Goal: Task Accomplishment & Management: Use online tool/utility

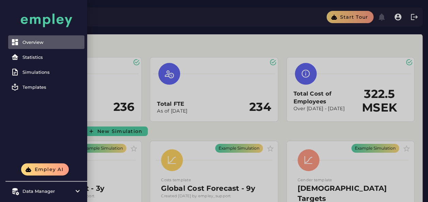
click at [207, 52] on div at bounding box center [214, 154] width 428 height 309
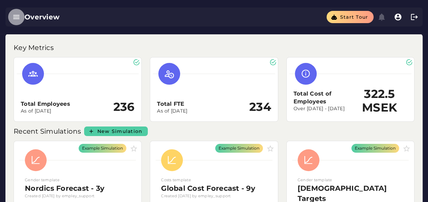
click at [17, 16] on icon "button" at bounding box center [16, 17] width 8 height 8
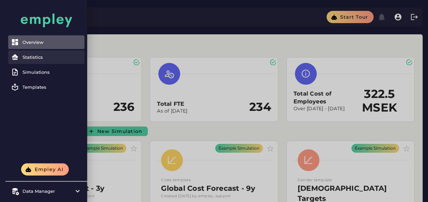
click at [42, 60] on link "Statistics" at bounding box center [46, 57] width 76 height 14
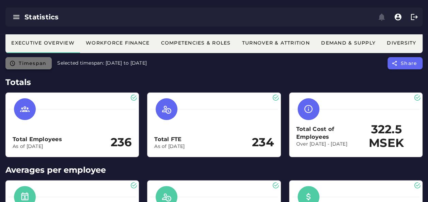
click at [40, 61] on span "Timespan" at bounding box center [32, 63] width 28 height 6
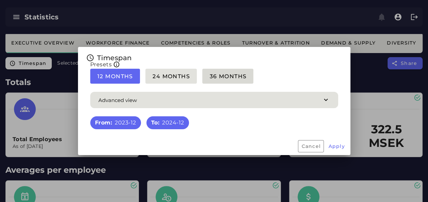
click at [228, 77] on span "36 Months" at bounding box center [227, 76] width 37 height 6
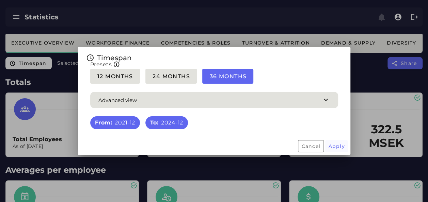
click at [337, 148] on span "Apply" at bounding box center [336, 146] width 17 height 6
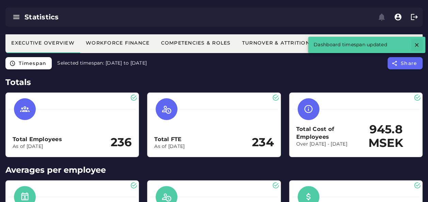
click at [419, 43] on icon "button" at bounding box center [417, 45] width 6 height 6
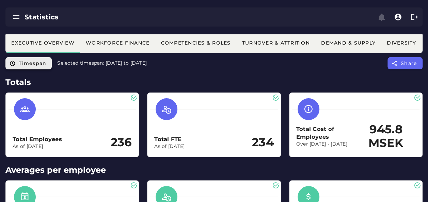
click at [39, 64] on span "Timespan" at bounding box center [32, 63] width 28 height 6
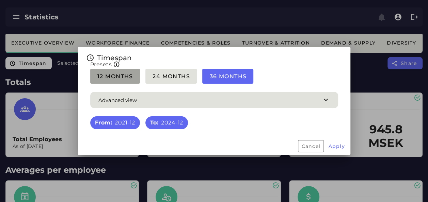
click at [123, 77] on span "12 Months" at bounding box center [115, 76] width 36 height 6
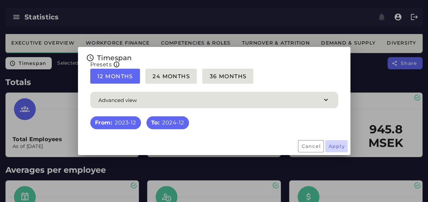
click at [337, 147] on span "Apply" at bounding box center [336, 146] width 17 height 6
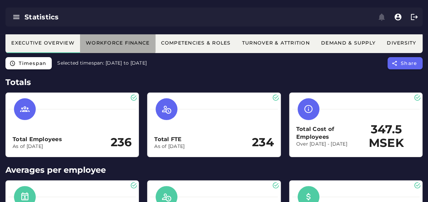
click at [129, 45] on div "Workforce Finance" at bounding box center [118, 43] width 64 height 6
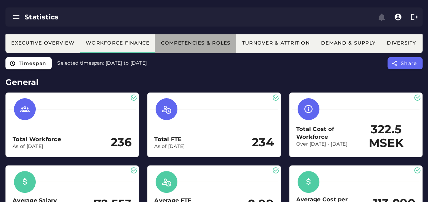
click at [177, 44] on div "Competencies & Roles" at bounding box center [195, 43] width 70 height 6
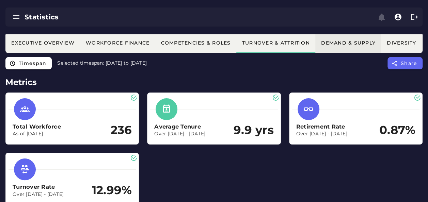
click at [343, 45] on div "Demand & Supply" at bounding box center [348, 43] width 55 height 6
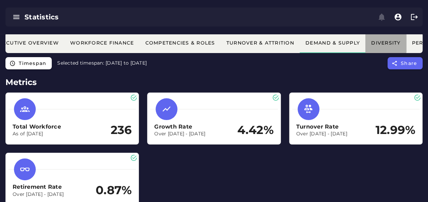
click at [399, 42] on div "Diversity" at bounding box center [386, 43] width 30 height 6
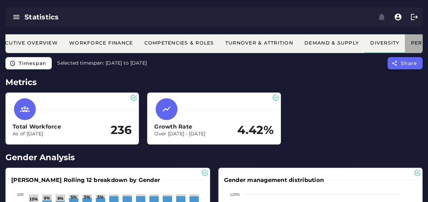
scroll to position [0, 143]
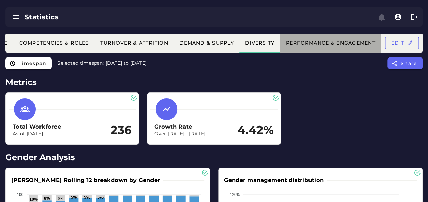
click at [413, 43] on div "Executive Overview Workforce Finance Competencies & Roles Turnover & Attrition …" at bounding box center [143, 43] width 559 height 20
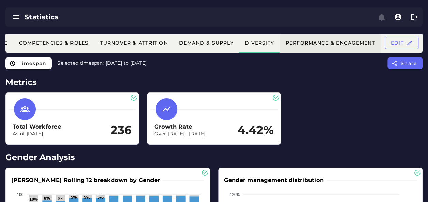
click at [346, 40] on div "Performance & Engagement" at bounding box center [330, 43] width 90 height 6
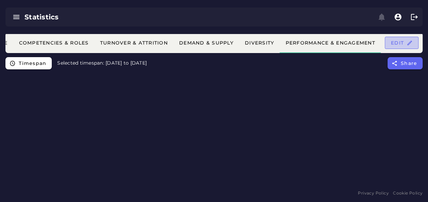
click at [400, 41] on span "Edit" at bounding box center [402, 43] width 22 height 6
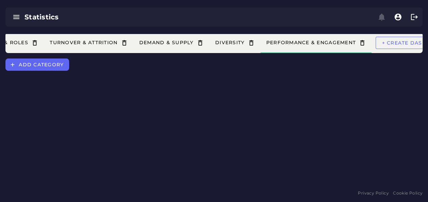
scroll to position [0, 219]
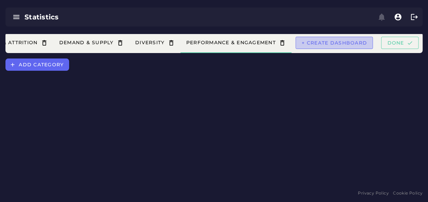
click at [396, 42] on div "Executive Overview Workforce Finance Competencies & Roles Turnover & Attrition …" at bounding box center [67, 43] width 710 height 20
click at [355, 42] on span "+ Create dashboard" at bounding box center [335, 43] width 66 height 6
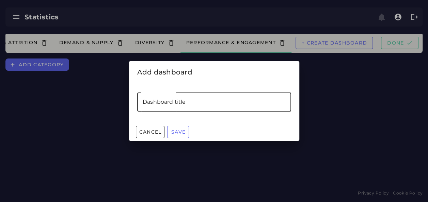
click at [170, 108] on input "Dashboard title" at bounding box center [214, 102] width 154 height 19
type input "**********"
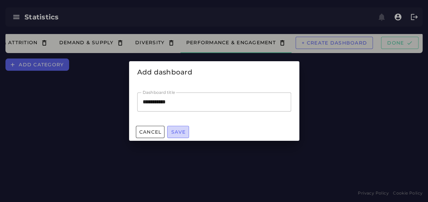
click at [176, 131] on span "Save" at bounding box center [178, 132] width 15 height 6
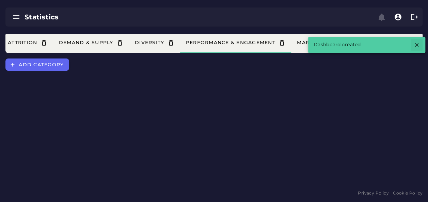
click at [417, 46] on icon "button" at bounding box center [417, 45] width 6 height 6
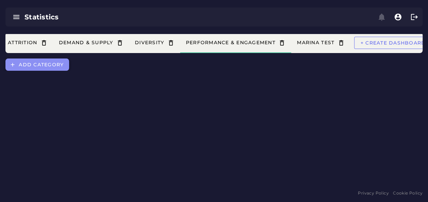
click at [40, 67] on span "Add category" at bounding box center [40, 65] width 45 height 6
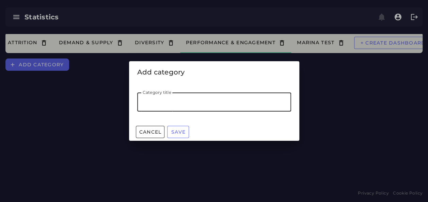
click at [196, 103] on input "Category title" at bounding box center [214, 102] width 154 height 19
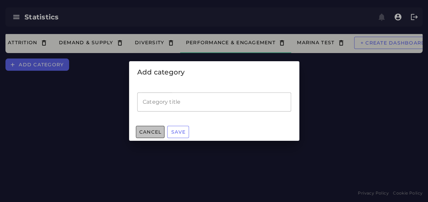
click at [157, 131] on span "Cancel" at bounding box center [150, 132] width 23 height 6
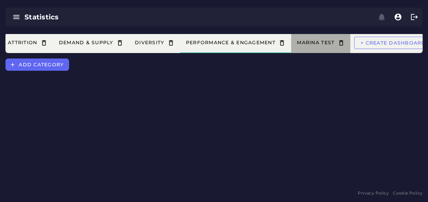
click at [332, 44] on div "Marina test" at bounding box center [321, 43] width 48 height 7
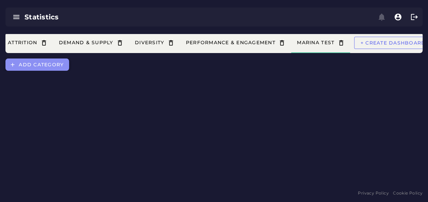
click at [56, 65] on span "Add category" at bounding box center [40, 65] width 45 height 6
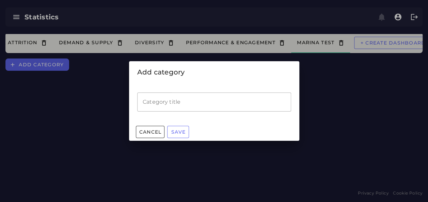
click at [166, 102] on input "Category title" at bounding box center [214, 102] width 154 height 19
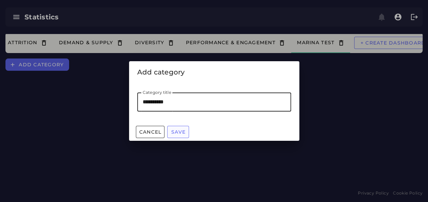
type input "**********"
click at [176, 129] on span "Save" at bounding box center [178, 132] width 15 height 6
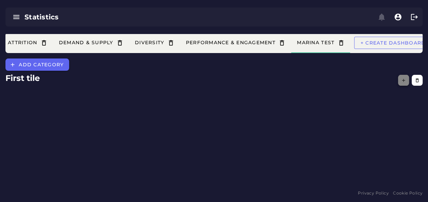
click at [403, 80] on icon "button" at bounding box center [403, 80] width 5 height 5
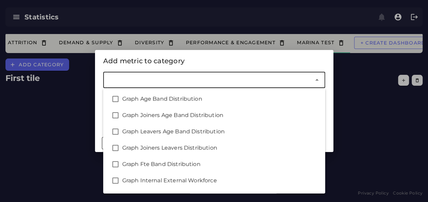
click at [238, 77] on input "Metrics" at bounding box center [209, 80] width 201 height 8
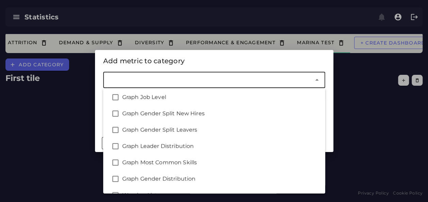
scroll to position [509, 0]
click at [210, 150] on div "Graph Leader Distribution" at bounding box center [214, 146] width 222 height 16
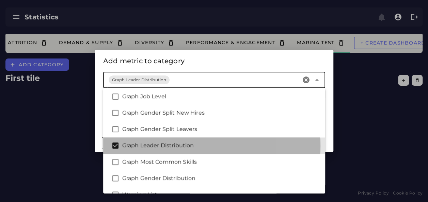
click at [210, 150] on div "Graph Leader Distribution" at bounding box center [214, 146] width 222 height 16
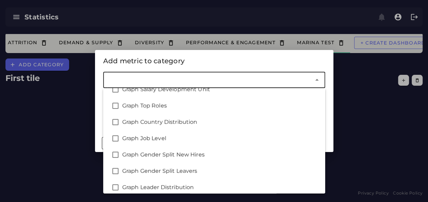
scroll to position [467, 0]
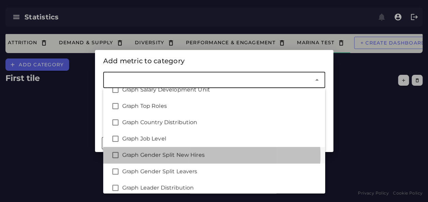
click at [210, 153] on div "Graph Gender Split New Hires" at bounding box center [221, 155] width 198 height 8
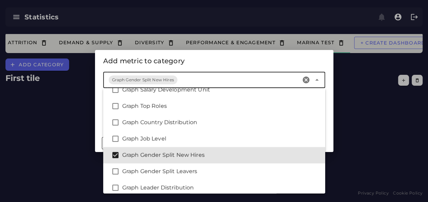
click at [352, 112] on div at bounding box center [214, 101] width 428 height 202
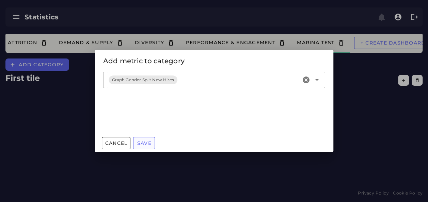
click at [146, 143] on span "Save" at bounding box center [144, 143] width 15 height 6
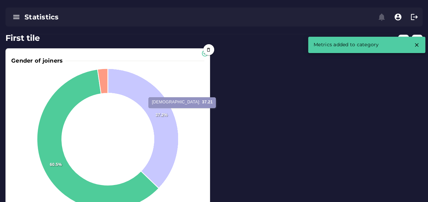
scroll to position [41, 0]
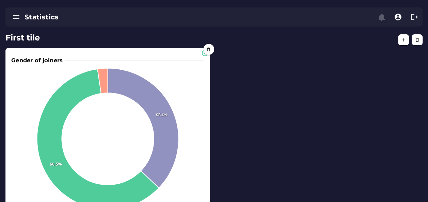
click at [192, 76] on foreignobject at bounding box center [107, 144] width 193 height 161
click at [204, 57] on div "Gender of joiners" at bounding box center [107, 61] width 193 height 8
click at [196, 72] on foreignobject at bounding box center [107, 144] width 193 height 161
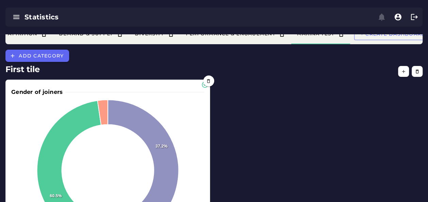
scroll to position [0, 0]
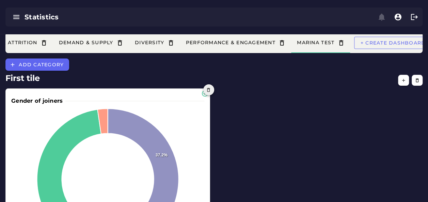
click at [210, 88] on icon "button" at bounding box center [208, 90] width 5 height 5
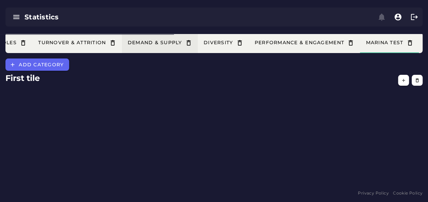
scroll to position [0, 231]
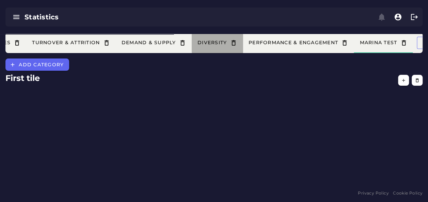
click at [218, 42] on div "Diversity" at bounding box center [217, 43] width 40 height 7
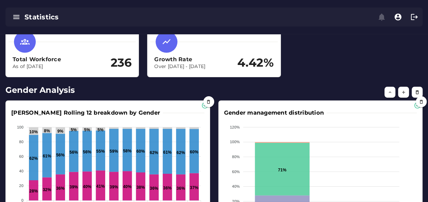
scroll to position [112, 0]
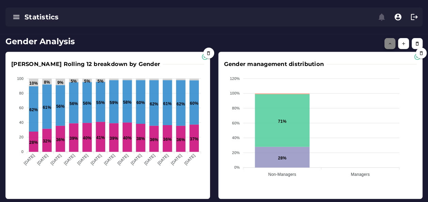
click at [388, 43] on icon "button" at bounding box center [390, 43] width 5 height 5
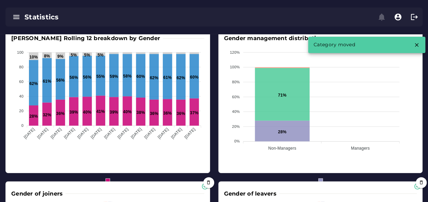
scroll to position [0, 0]
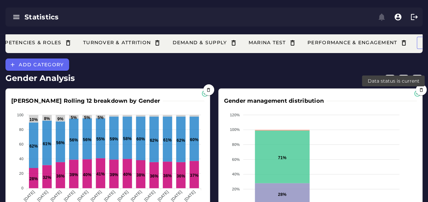
click at [416, 96] on icon at bounding box center [417, 93] width 7 height 7
